Goal: Transaction & Acquisition: Purchase product/service

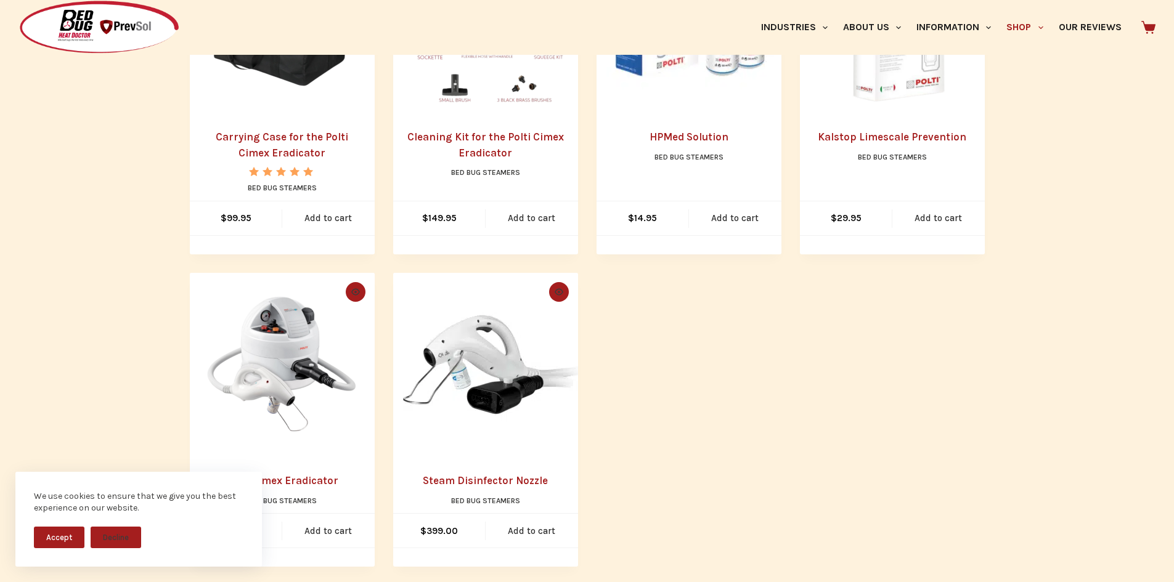
scroll to position [431, 0]
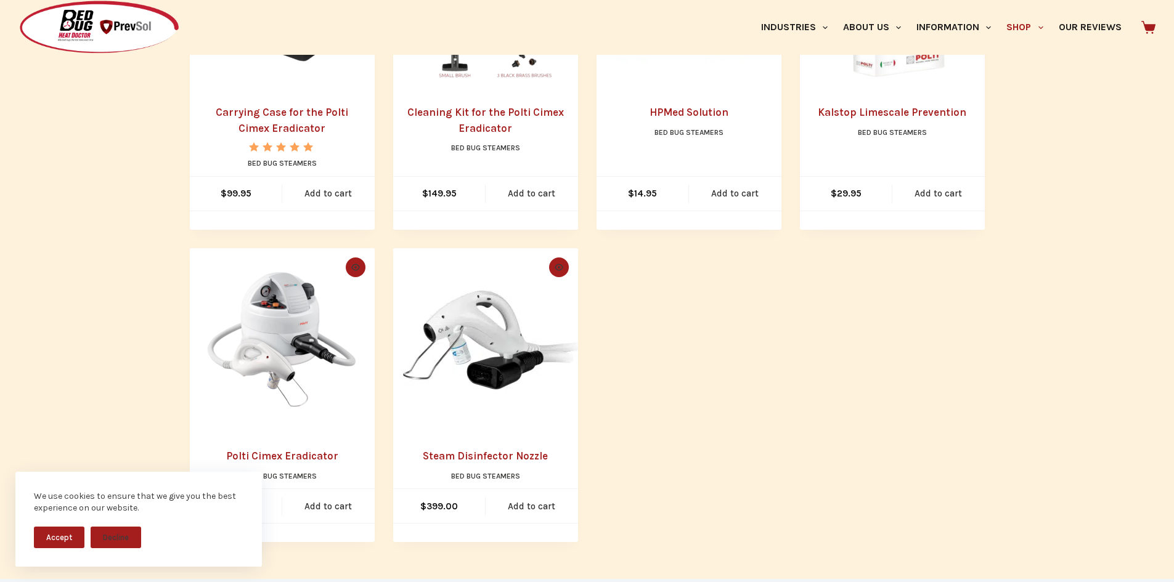
click at [321, 380] on img "Polti Cimex Eradicator" at bounding box center [282, 340] width 185 height 185
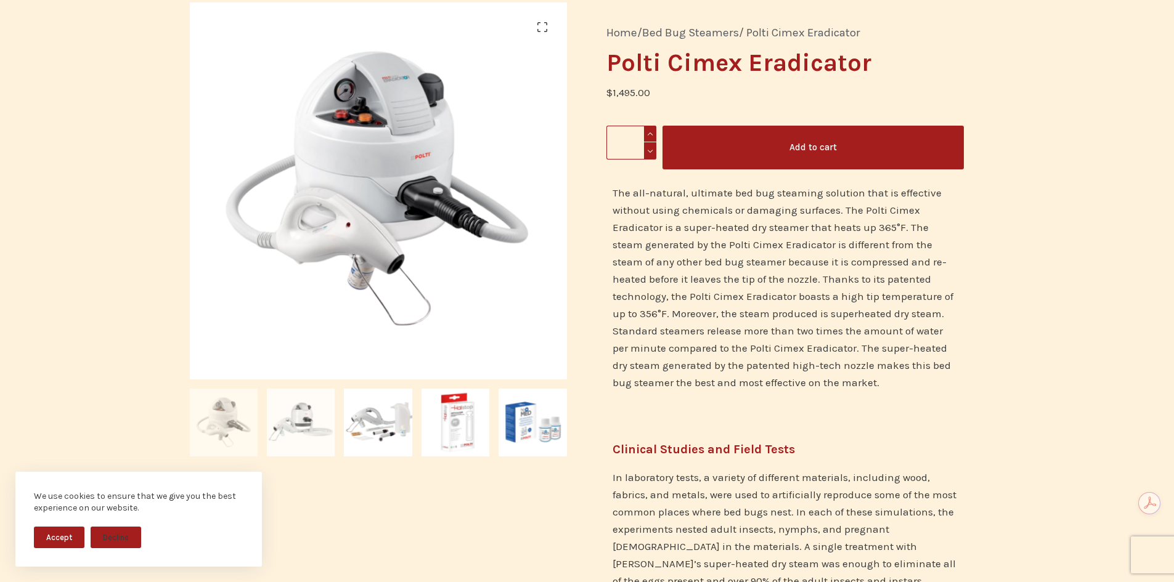
click at [293, 410] on img at bounding box center [301, 423] width 68 height 68
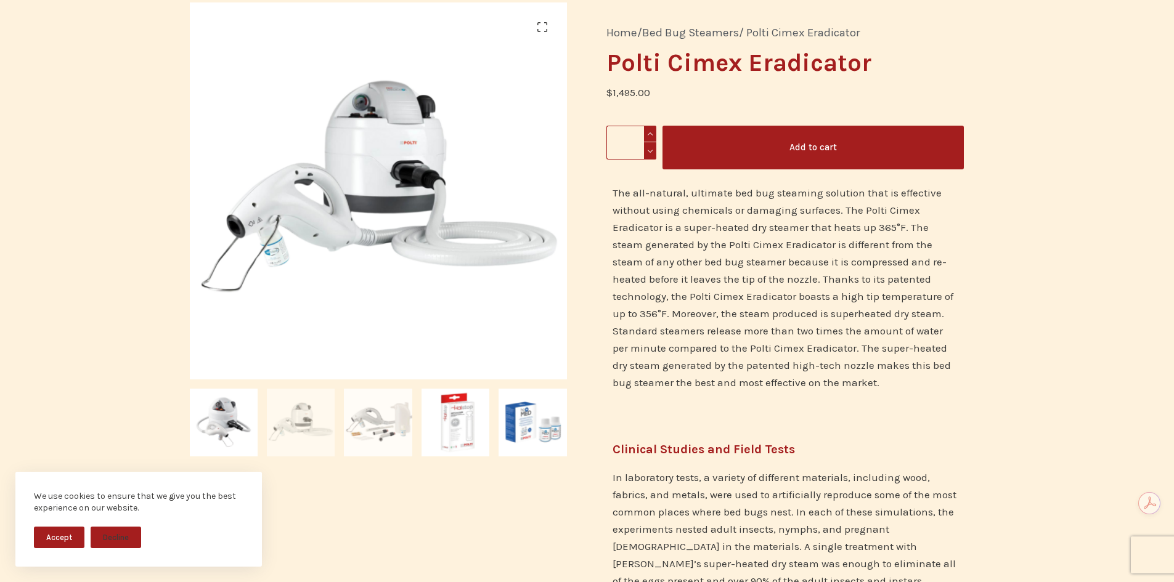
click at [383, 420] on img at bounding box center [378, 423] width 68 height 68
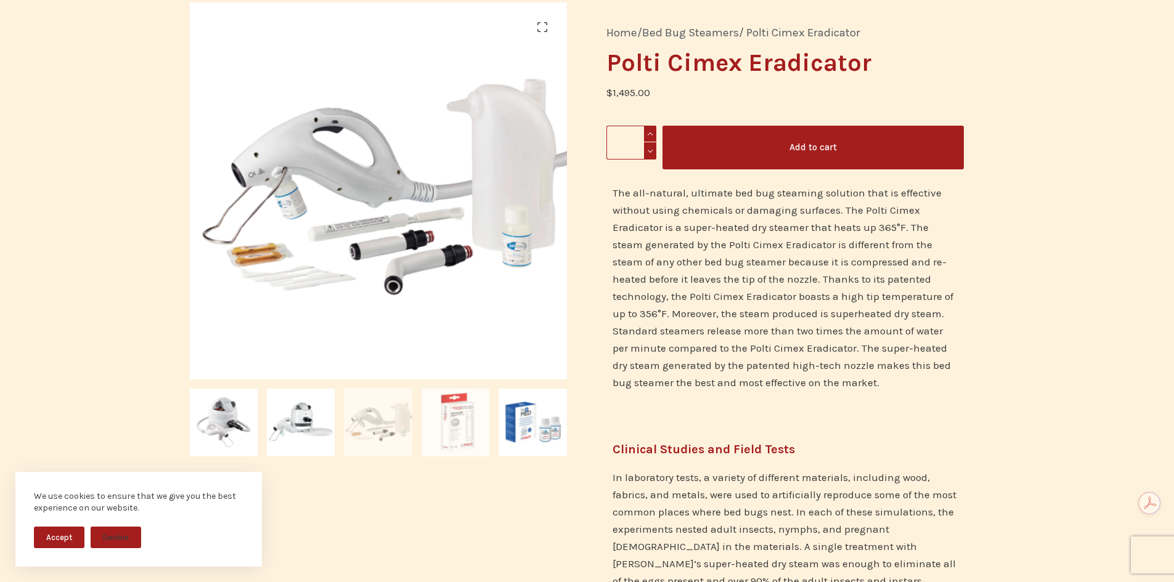
click at [454, 423] on img at bounding box center [456, 423] width 68 height 68
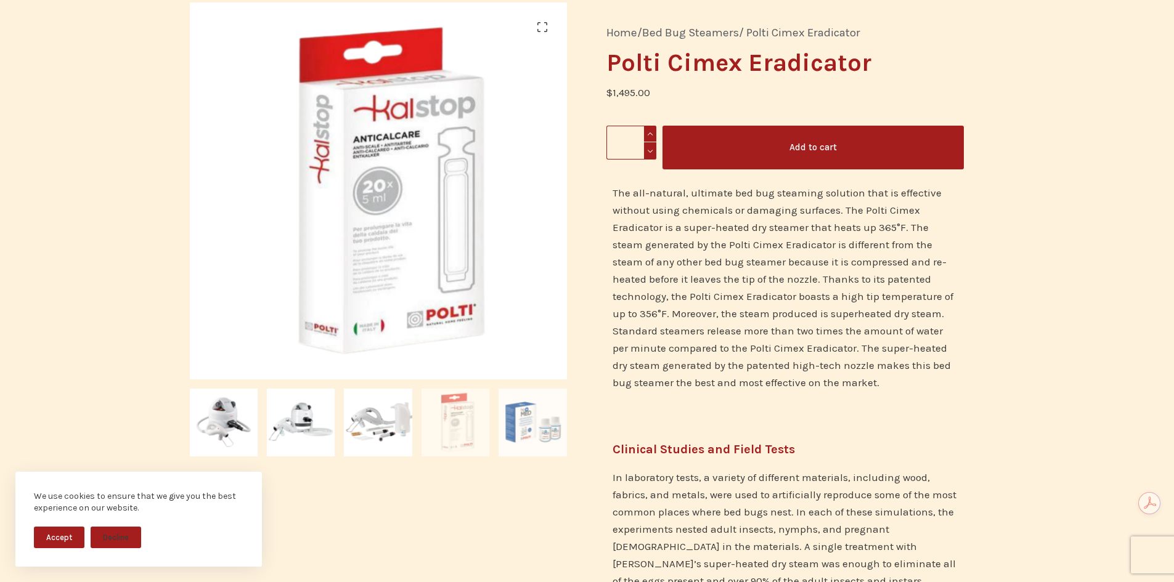
click at [529, 423] on img at bounding box center [533, 423] width 68 height 68
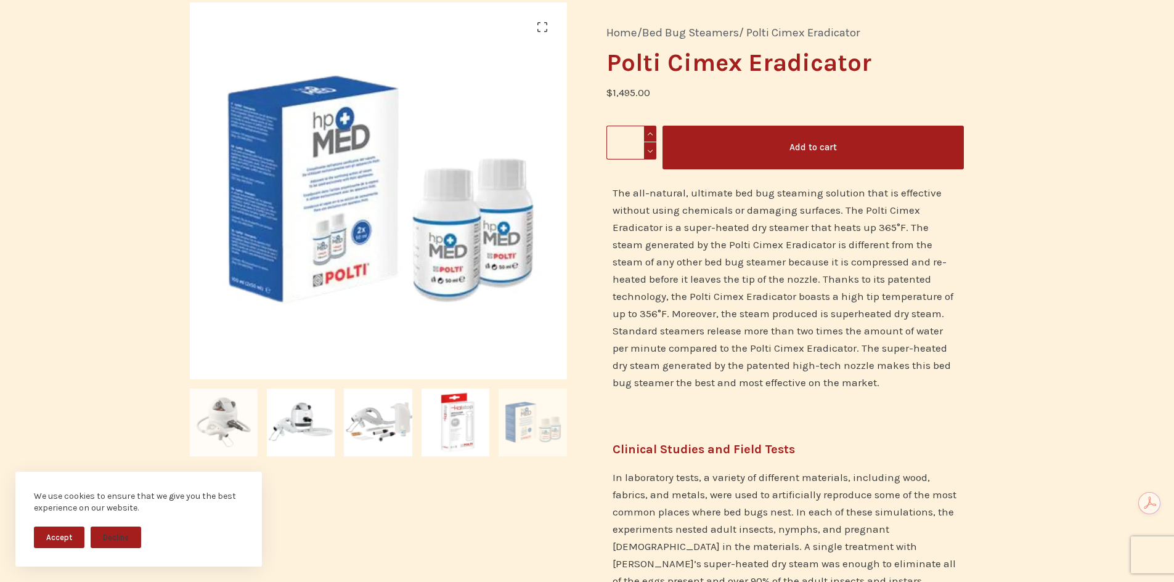
click at [235, 427] on img at bounding box center [224, 423] width 68 height 68
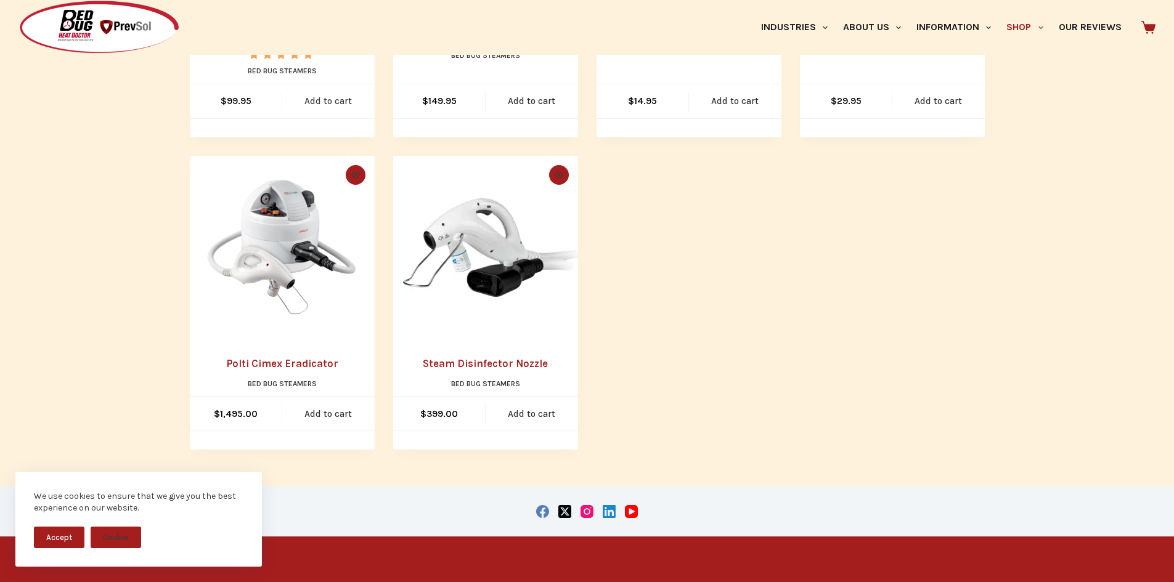
scroll to position [555, 0]
